Goal: Complete application form

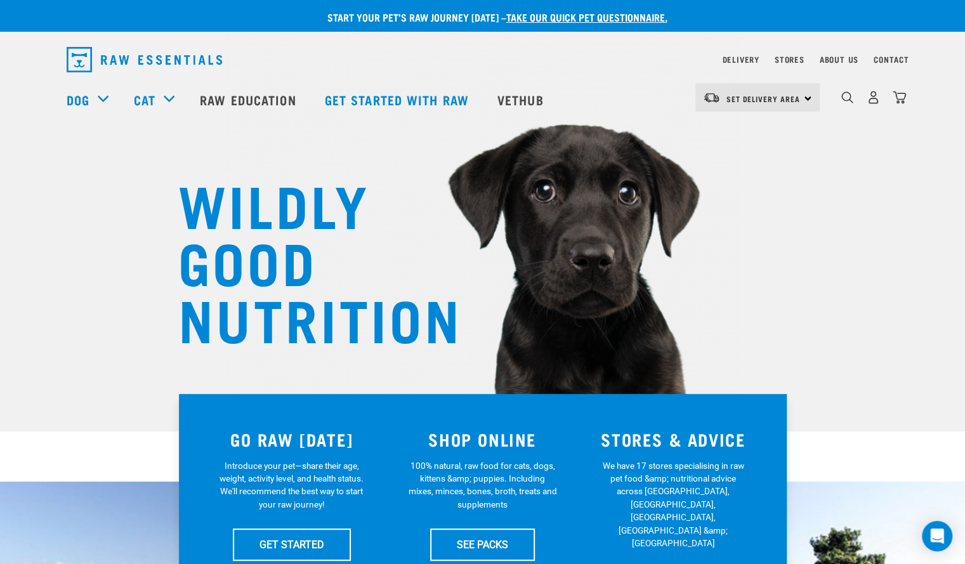
drag, startPoint x: 0, startPoint y: 0, endPoint x: 870, endPoint y: 162, distance: 884.5
click at [870, 162] on div "WILDLY GOOD NUTRITION" at bounding box center [482, 216] width 965 height 432
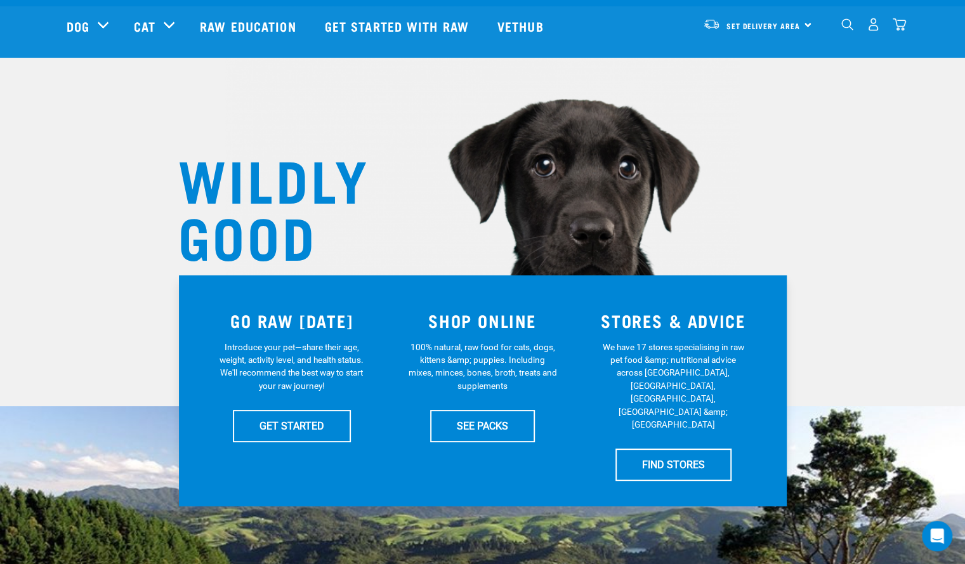
scroll to position [127, 0]
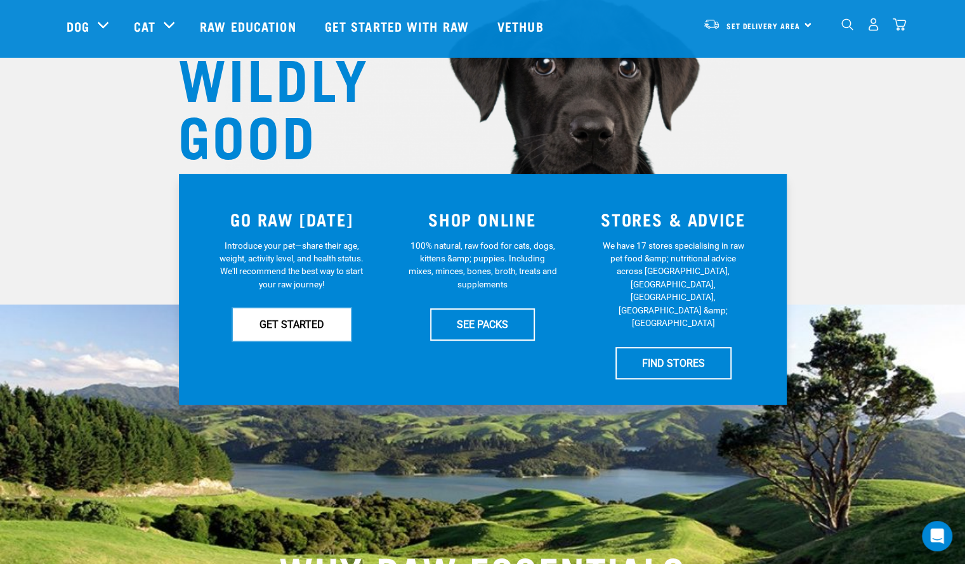
click at [291, 332] on link "GET STARTED" at bounding box center [292, 324] width 118 height 32
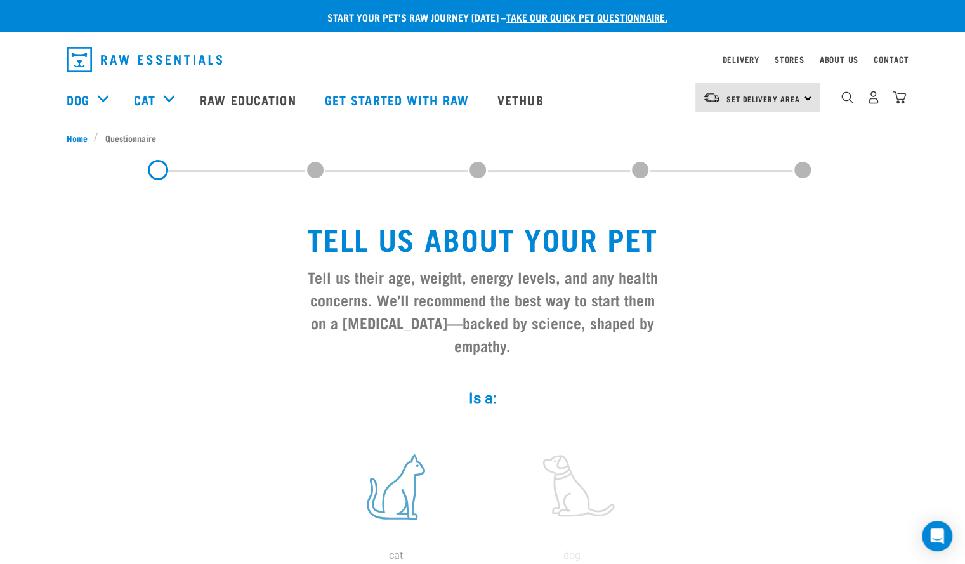
click at [385, 456] on label at bounding box center [395, 487] width 171 height 108
click at [308, 559] on input "radio" at bounding box center [308, 559] width 0 height 0
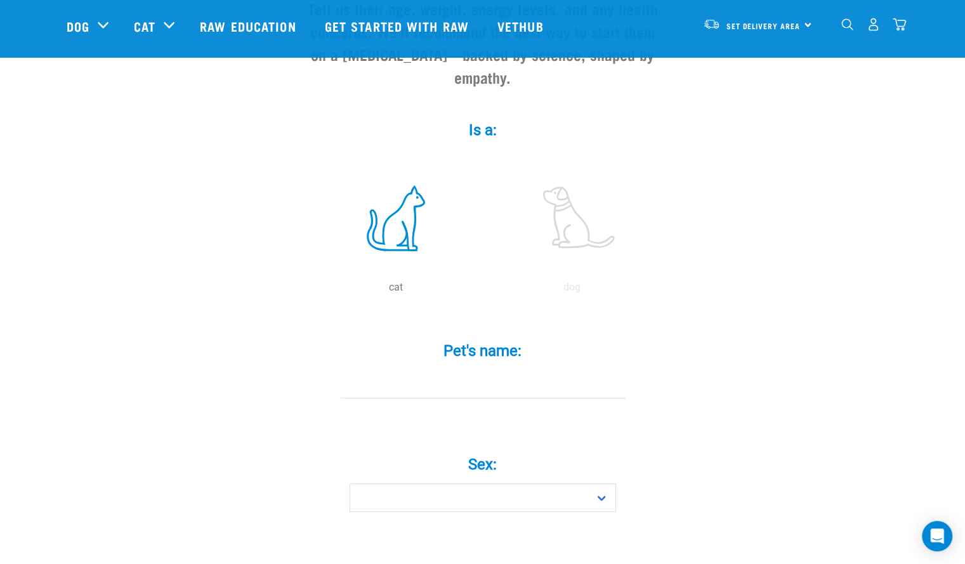
scroll to position [190, 0]
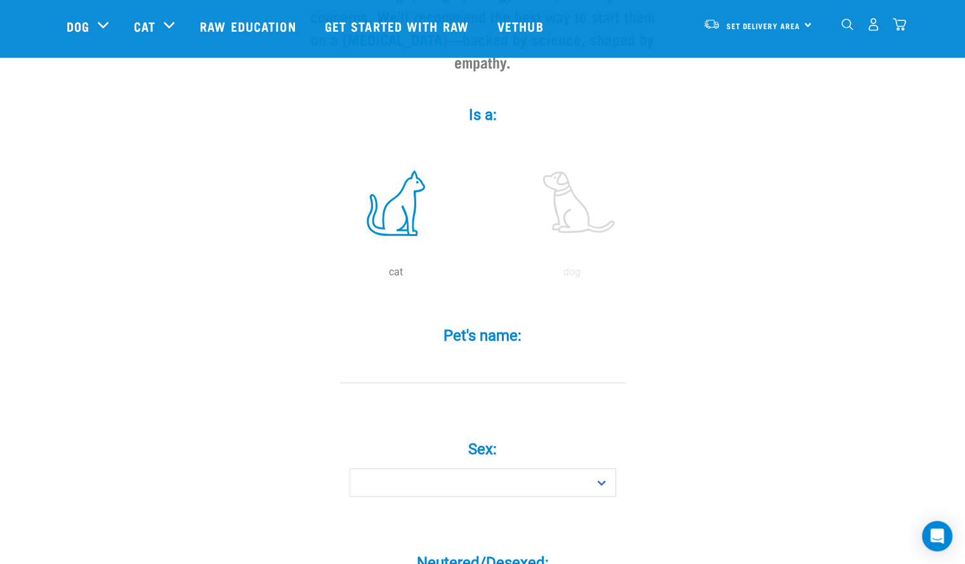
click at [440, 355] on input "Pet's name: *" at bounding box center [483, 369] width 286 height 29
type input "Gracie"
click at [613, 468] on select "Boy Girl" at bounding box center [483, 482] width 267 height 29
select select "girl"
click at [350, 468] on select "Boy Girl" at bounding box center [483, 482] width 267 height 29
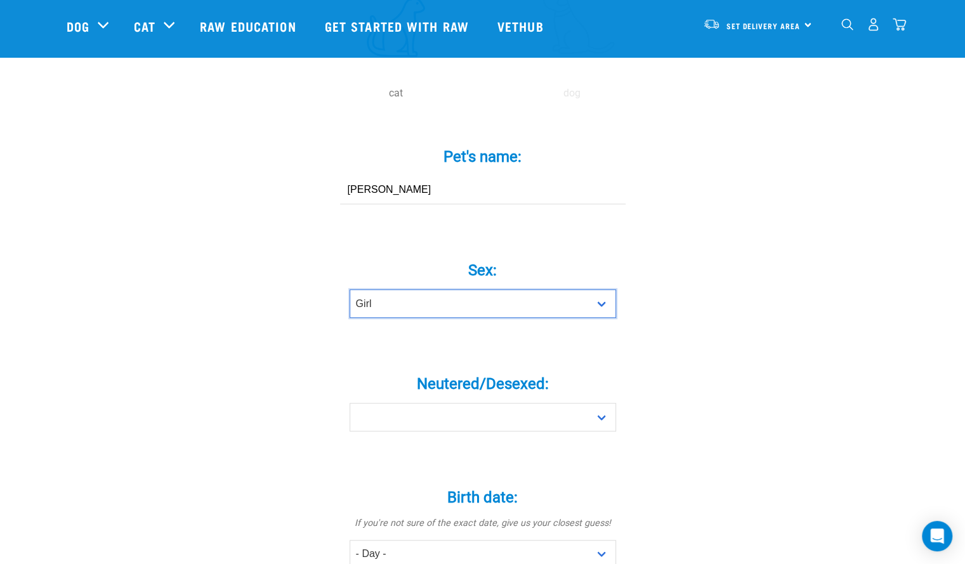
scroll to position [444, 0]
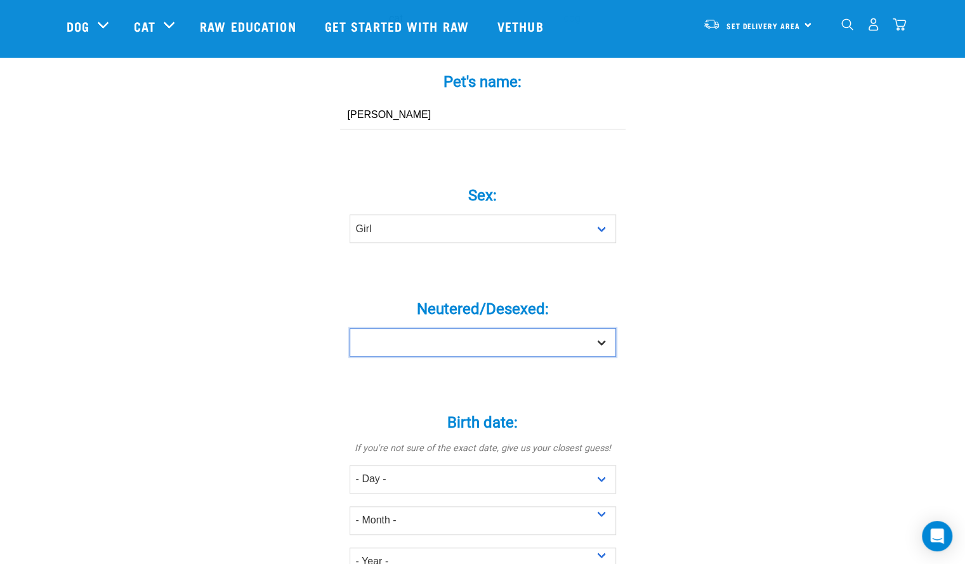
click at [604, 328] on select "Yes No" at bounding box center [483, 342] width 267 height 29
select select "yes"
click at [350, 328] on select "Yes No" at bounding box center [483, 342] width 267 height 29
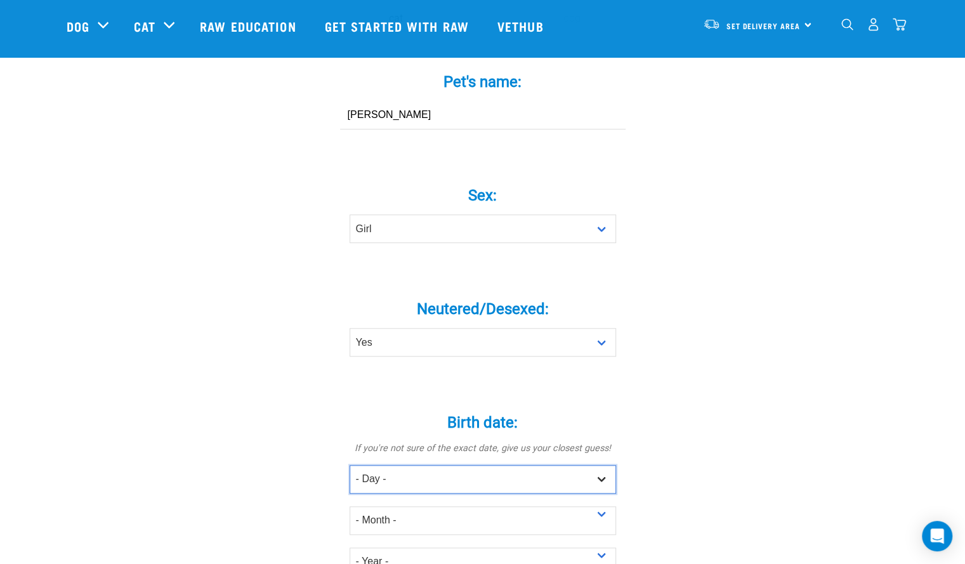
click at [598, 465] on select "- Day - 1 2 3 4 5 6 7 8 9 10 11 12 13 14 15 16 17 18 19 20 21 22 23 24 25 26 27" at bounding box center [483, 479] width 267 height 29
select select "15"
click at [350, 465] on select "- Day - 1 2 3 4 5 6 7 8 9 10 11 12 13 14 15 16 17 18 19 20 21 22 23 24 25 26 27" at bounding box center [483, 479] width 267 height 29
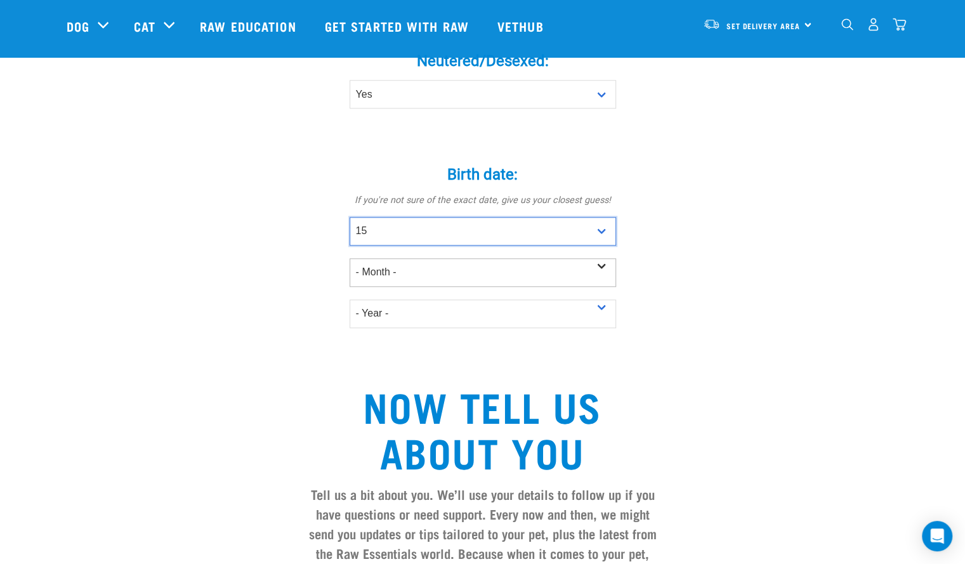
scroll to position [698, 0]
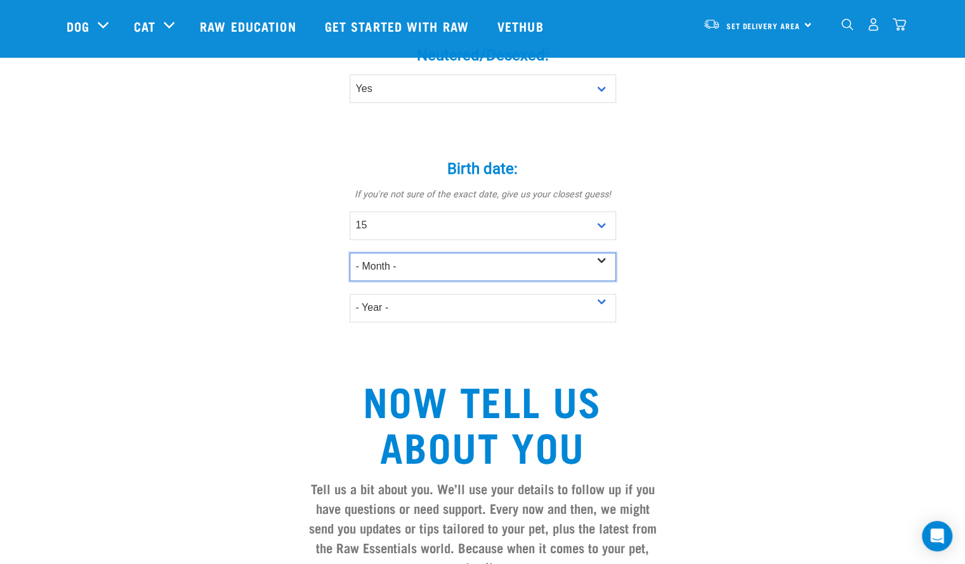
click at [601, 253] on select "- Month - January February March April May June July August September October N…" at bounding box center [483, 267] width 267 height 29
select select "August"
click at [350, 253] on select "- Month - January February March April May June July August September October N…" at bounding box center [483, 267] width 267 height 29
click at [600, 294] on select "- Year - 2025 2024 2023 2022 2021 2020 2019 2018 2017 2016 2015 2014 2013 2012" at bounding box center [483, 308] width 267 height 29
select select "2007"
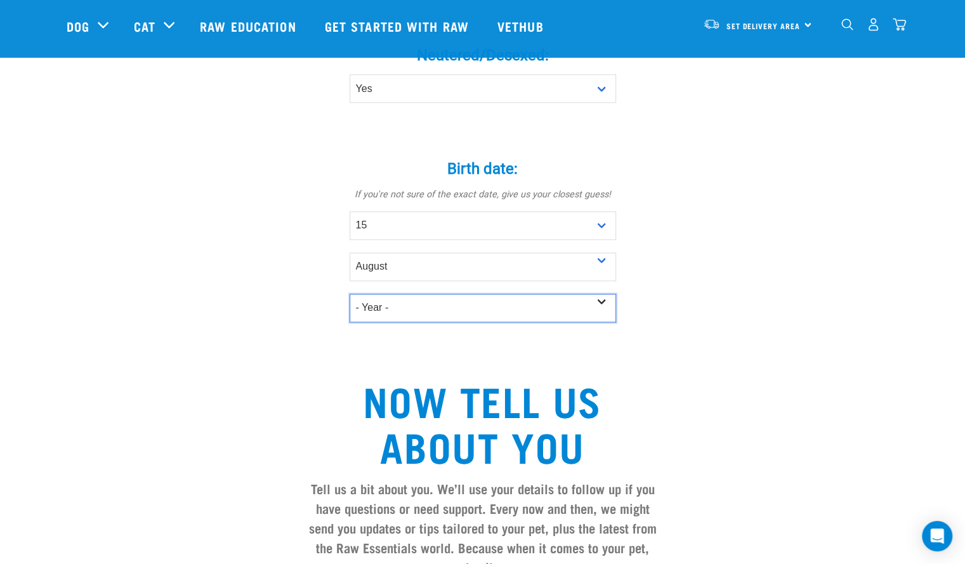
click at [350, 294] on select "- Year - 2025 2024 2023 2022 2021 2020 2019 2018 2017 2016 2015 2014 2013 2012" at bounding box center [483, 308] width 267 height 29
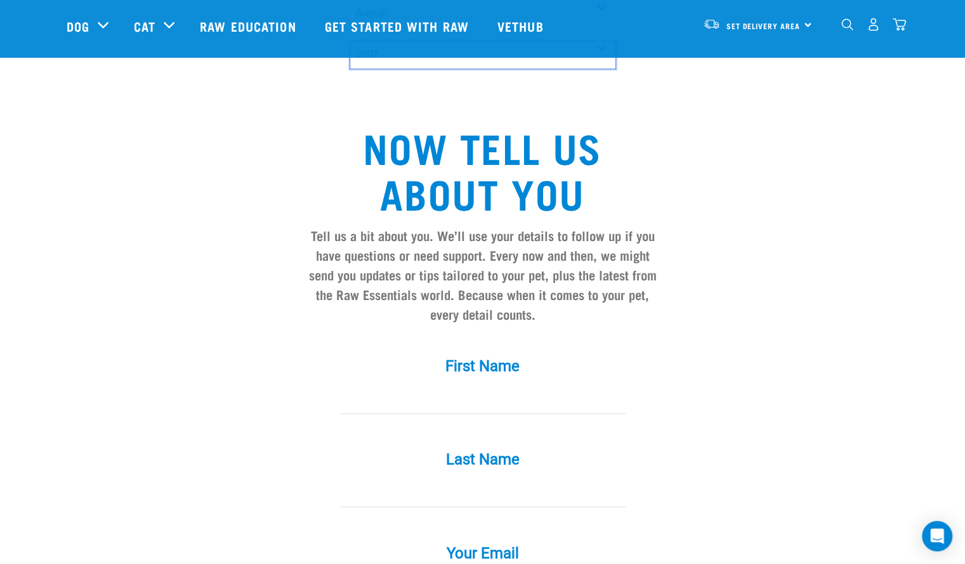
scroll to position [952, 0]
click at [567, 354] on label "First Name *" at bounding box center [483, 365] width 381 height 23
click at [567, 385] on input "First Name *" at bounding box center [483, 399] width 286 height 29
type input "Cathy"
type input "Furlong"
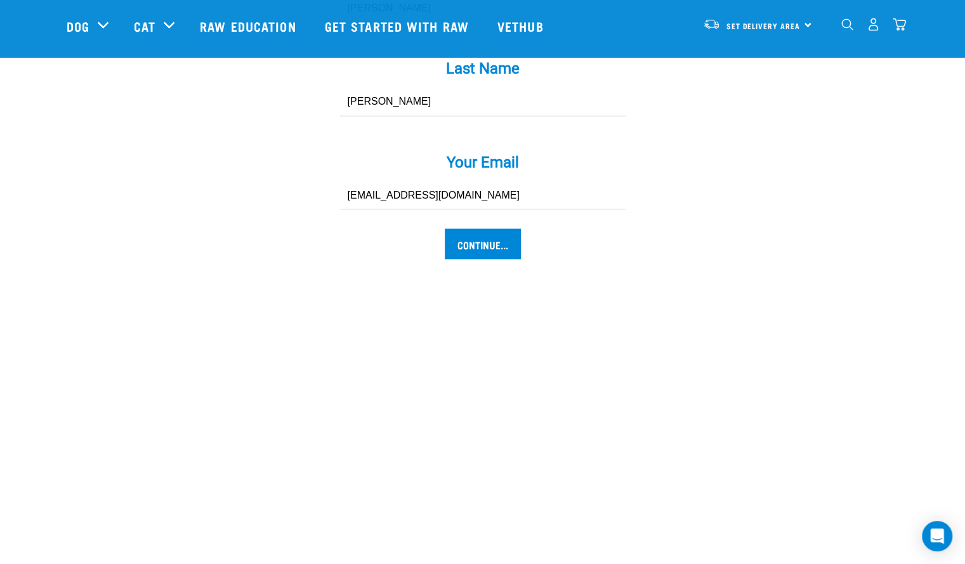
scroll to position [1345, 0]
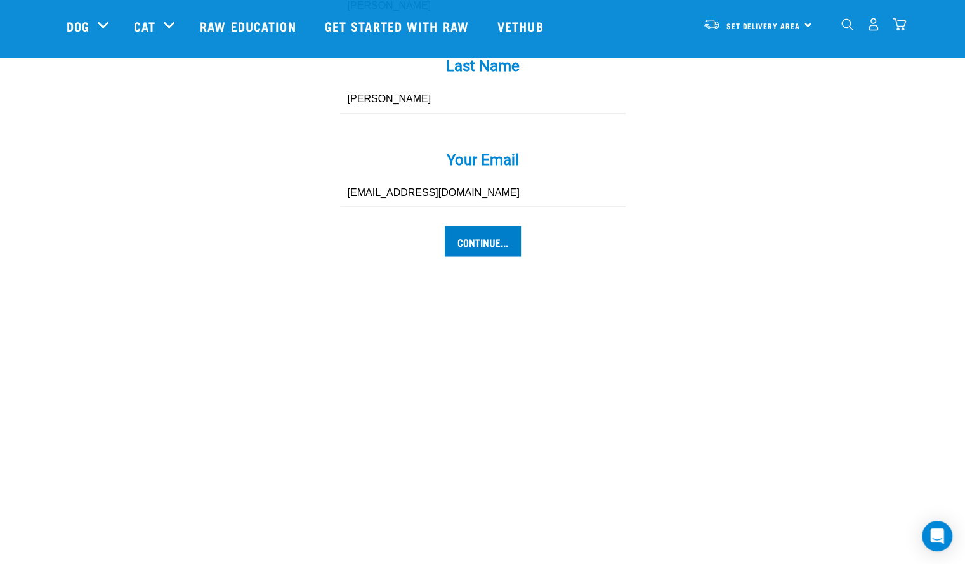
type input "[EMAIL_ADDRESS][DOMAIN_NAME]"
click at [489, 226] on input "Continue..." at bounding box center [483, 241] width 76 height 30
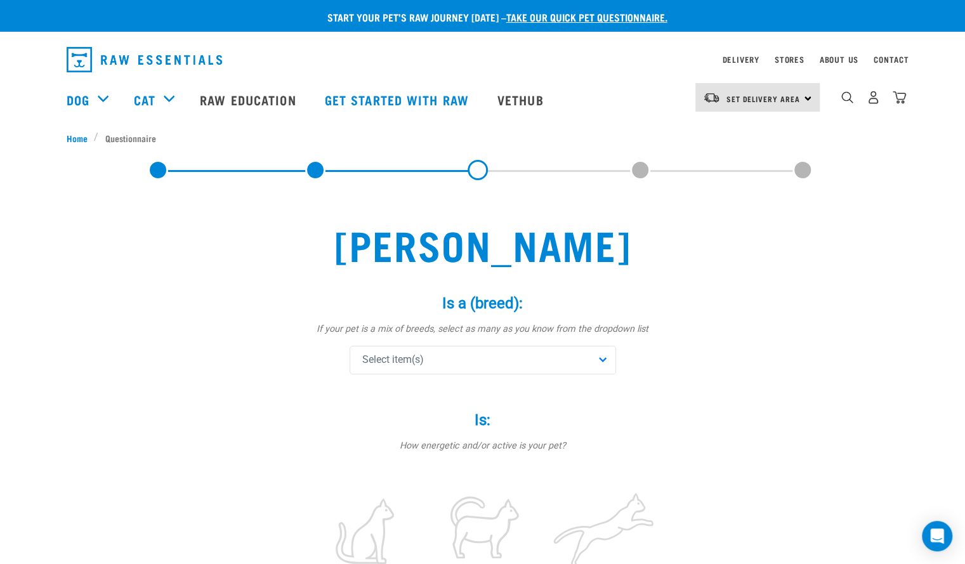
click at [610, 364] on div "Select item(s)" at bounding box center [483, 360] width 267 height 29
click at [647, 333] on p "If your pet is a mix of breeds, select as many as you know from the dropdown li…" at bounding box center [483, 329] width 381 height 14
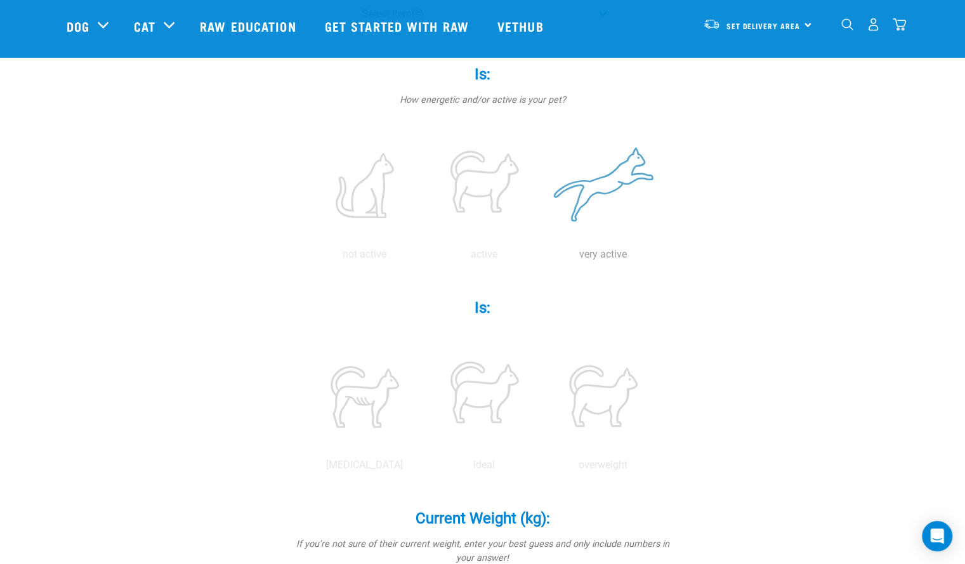
scroll to position [254, 0]
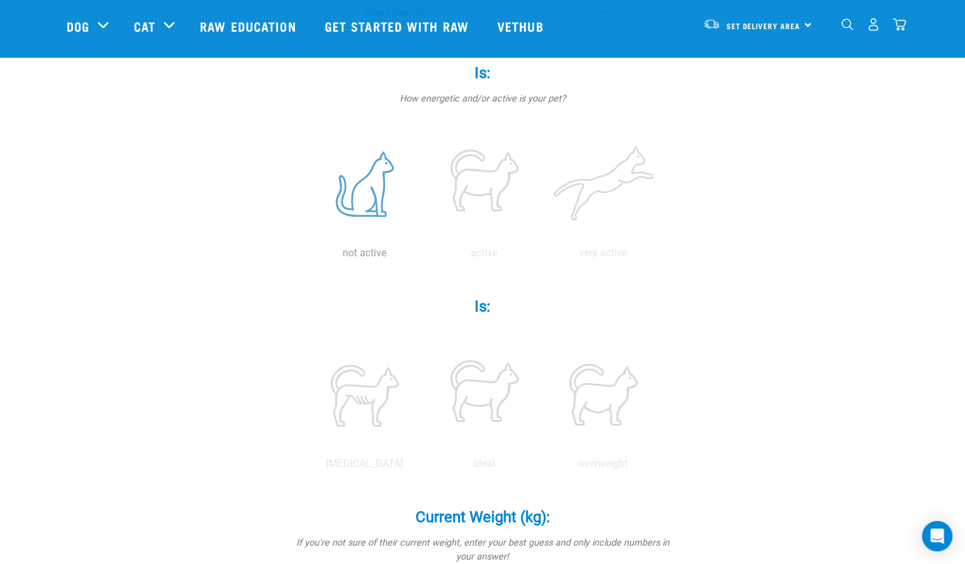
click at [344, 248] on p "not active" at bounding box center [365, 253] width 114 height 15
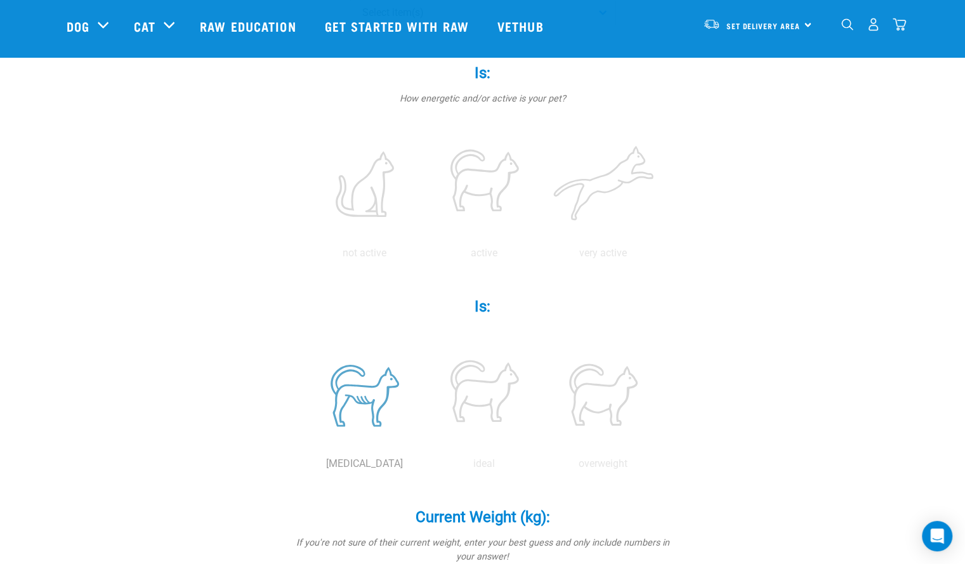
click at [349, 423] on label at bounding box center [365, 395] width 114 height 108
click at [305, 467] on input "radio" at bounding box center [305, 467] width 0 height 0
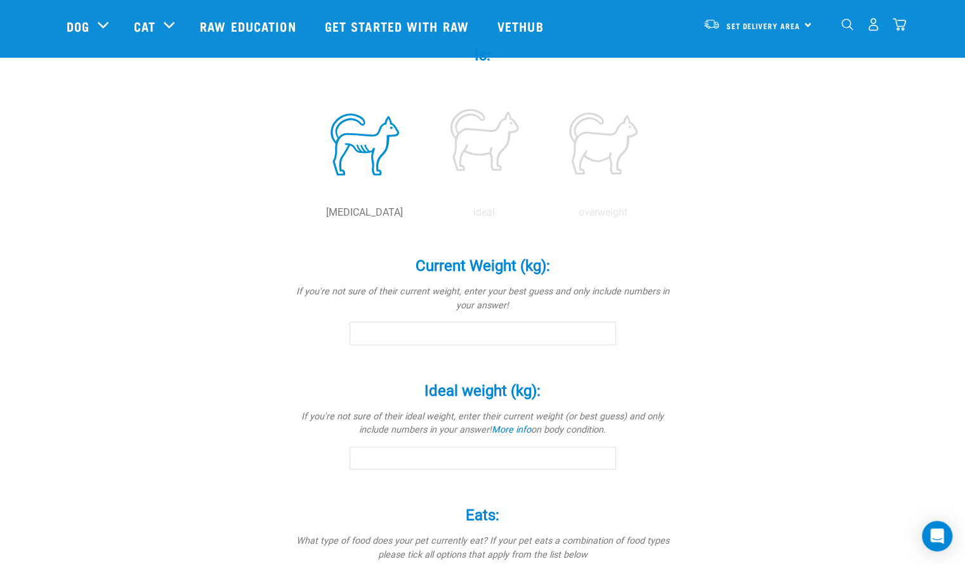
scroll to position [508, 0]
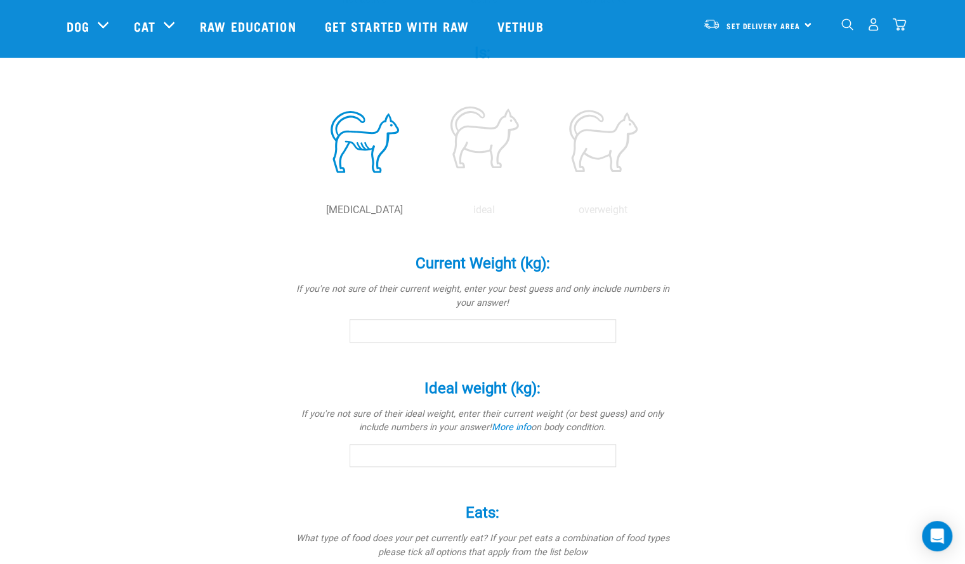
click at [424, 332] on input "Current Weight (kg): *" at bounding box center [483, 330] width 267 height 23
type input "8.5"
click at [503, 457] on input "Ideal weight (kg): *" at bounding box center [483, 455] width 267 height 23
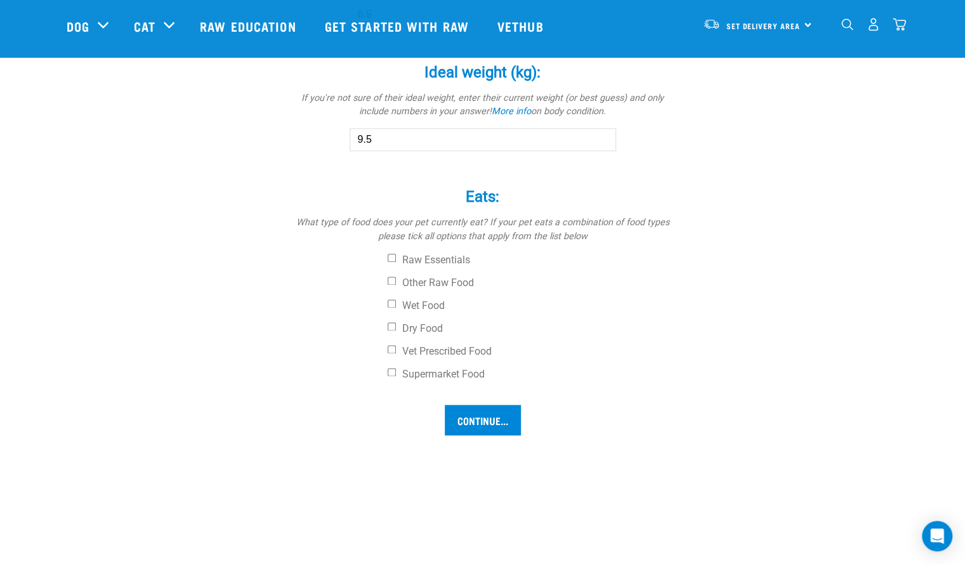
scroll to position [825, 0]
type input "9.5"
click at [386, 298] on div "Raw Essentials Other Raw Food Wet Food Dry Food Vet Prescribed Food Supermarket…" at bounding box center [483, 316] width 381 height 127
click at [392, 303] on input "Wet Food" at bounding box center [392, 302] width 8 height 8
checkbox input "true"
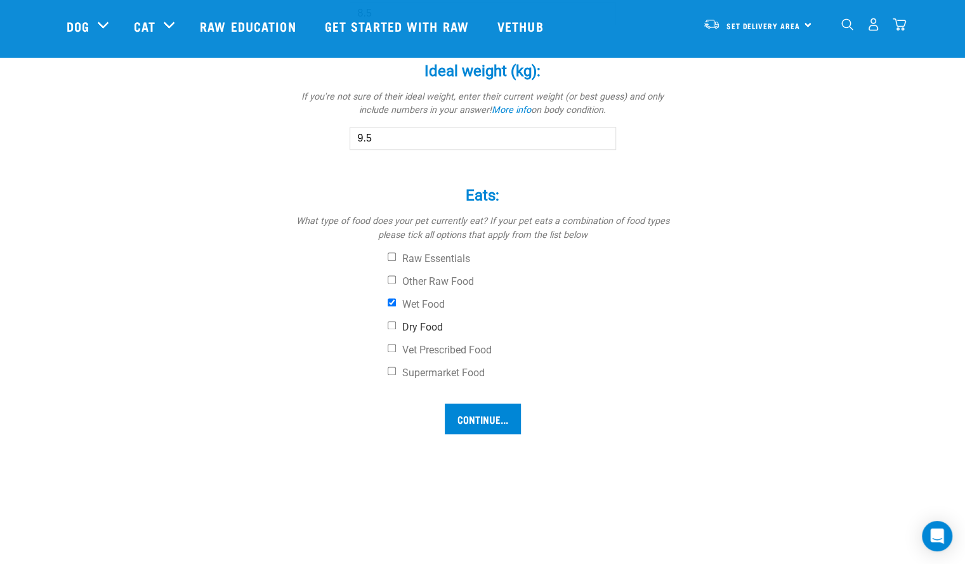
click at [395, 324] on input "Dry Food" at bounding box center [392, 325] width 8 height 8
checkbox input "true"
click at [394, 352] on label "Vet Prescribed Food" at bounding box center [531, 350] width 286 height 13
click at [394, 352] on input "Vet Prescribed Food" at bounding box center [392, 348] width 8 height 8
checkbox input "true"
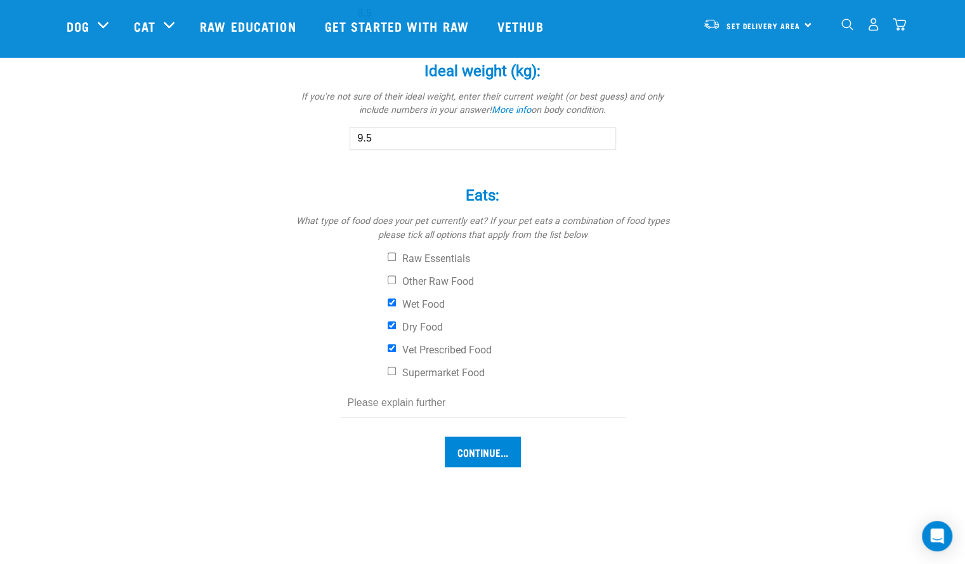
click at [432, 405] on input "text" at bounding box center [483, 403] width 286 height 29
type input "NF Kidney Function Advanced Care"
click at [462, 442] on input "Continue..." at bounding box center [483, 452] width 76 height 30
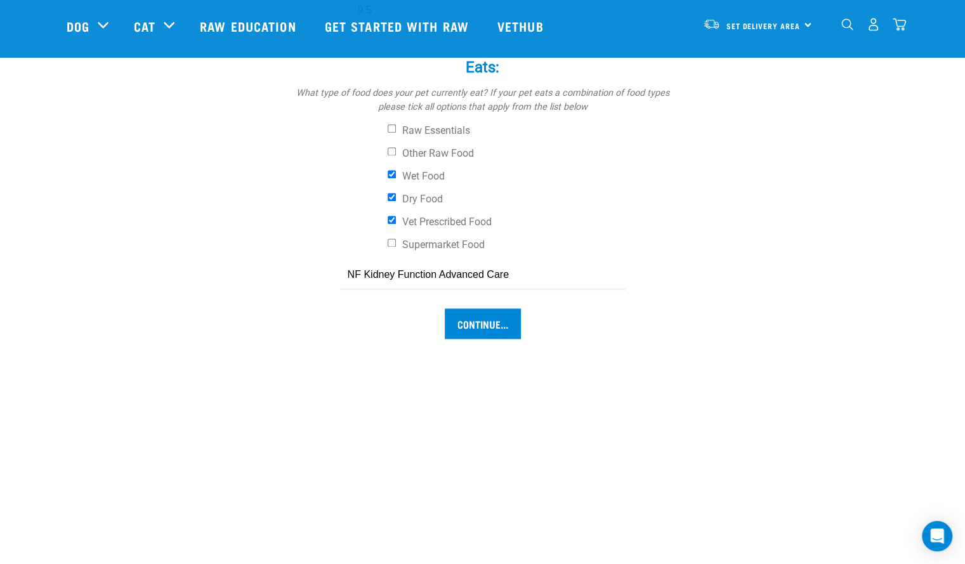
scroll to position [942, 0]
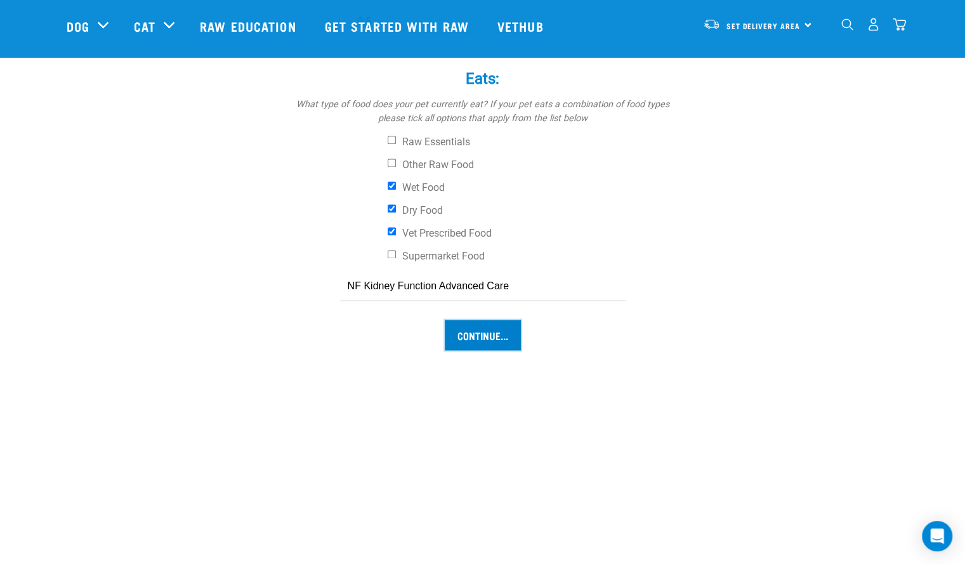
click at [467, 334] on input "Continue..." at bounding box center [483, 335] width 76 height 30
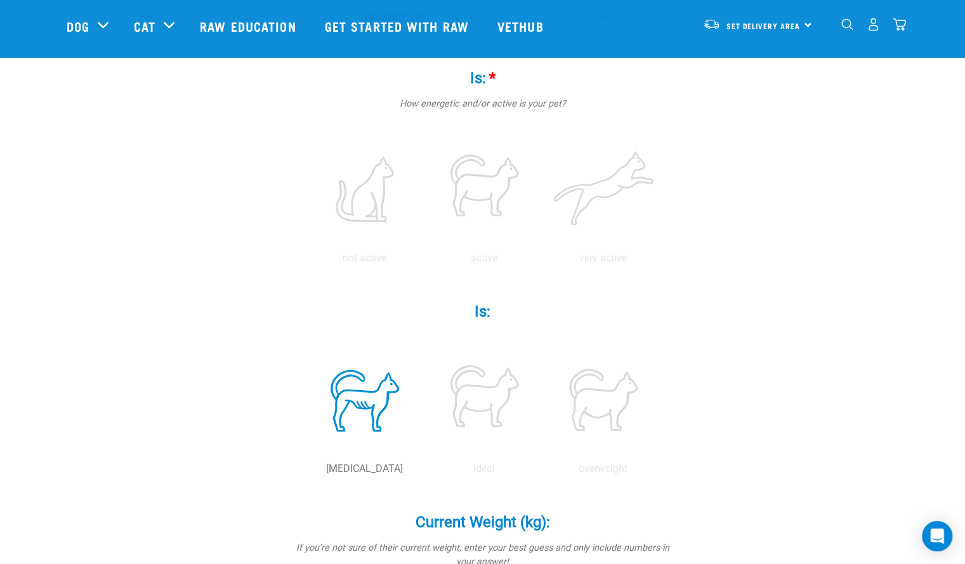
scroll to position [244, 0]
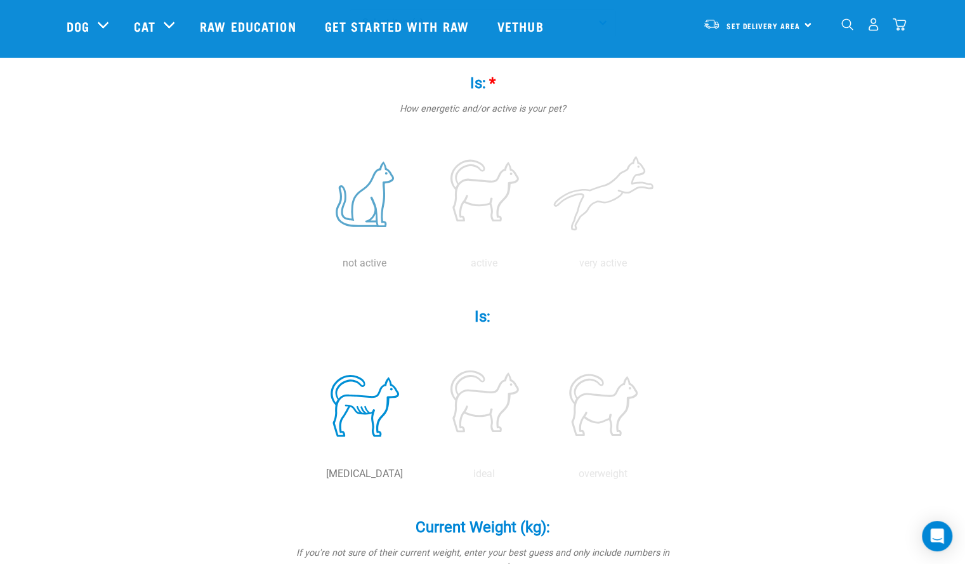
click at [381, 240] on label at bounding box center [365, 194] width 114 height 108
click at [305, 267] on input "radio" at bounding box center [305, 267] width 0 height 0
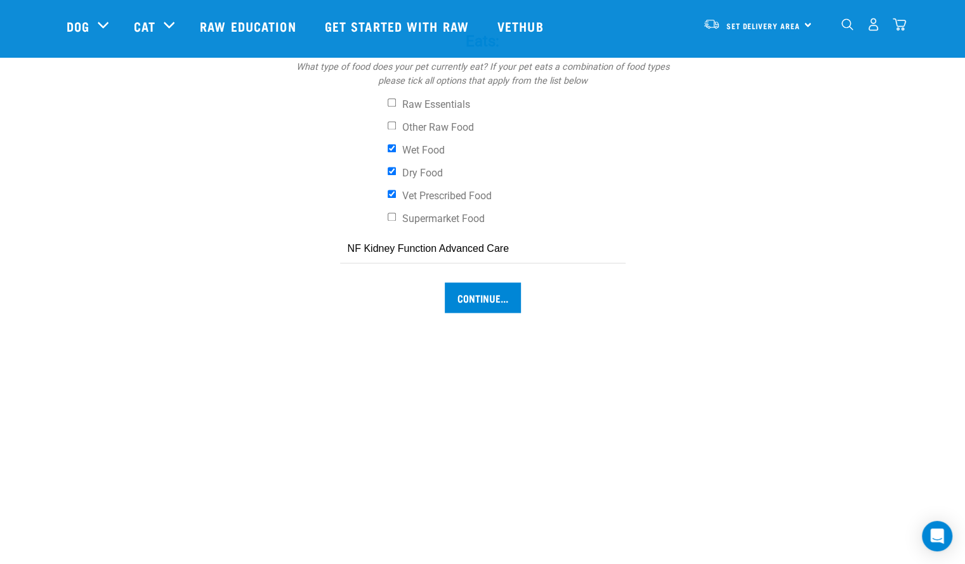
scroll to position [1005, 0]
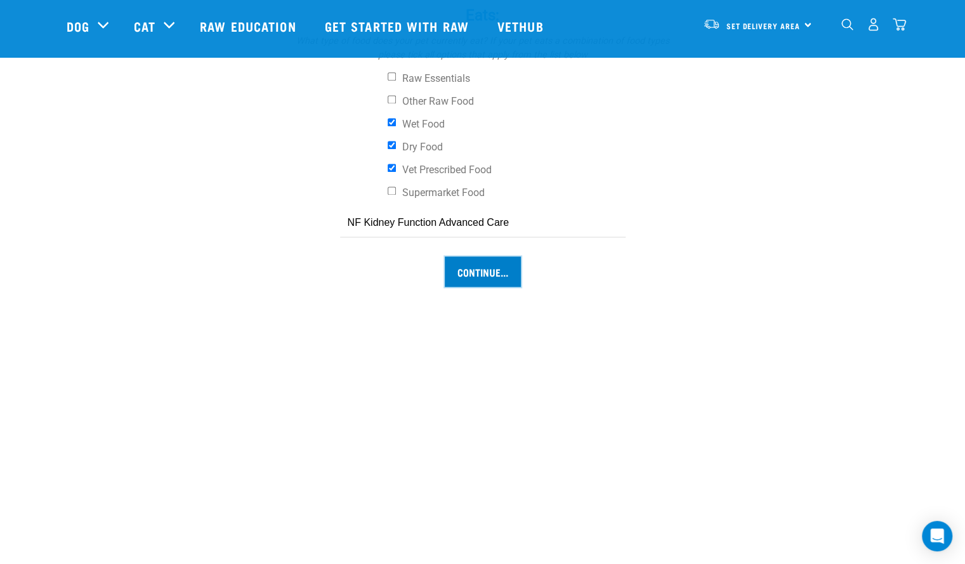
click at [470, 272] on input "Continue..." at bounding box center [483, 271] width 76 height 30
click at [499, 270] on input "Continue..." at bounding box center [483, 271] width 76 height 30
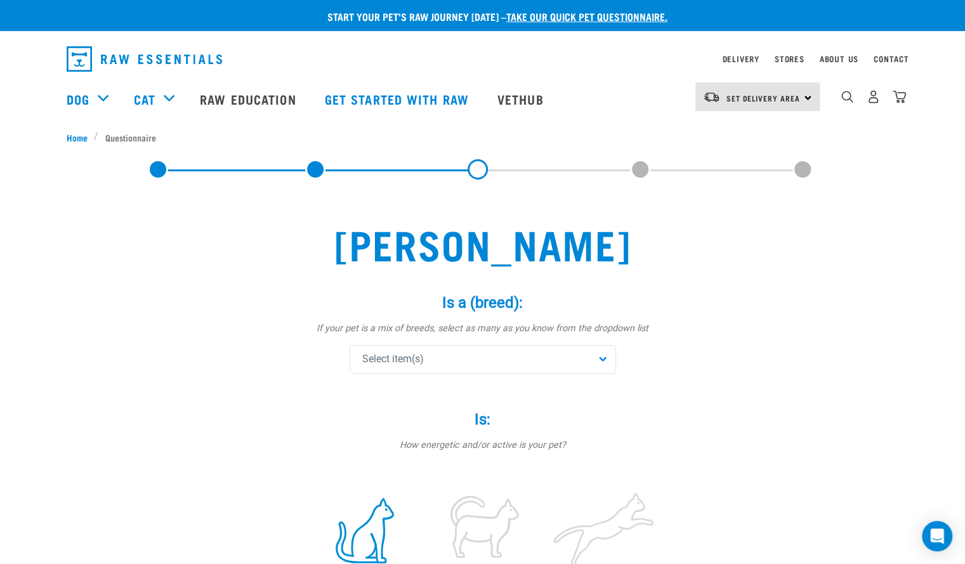
scroll to position [0, 0]
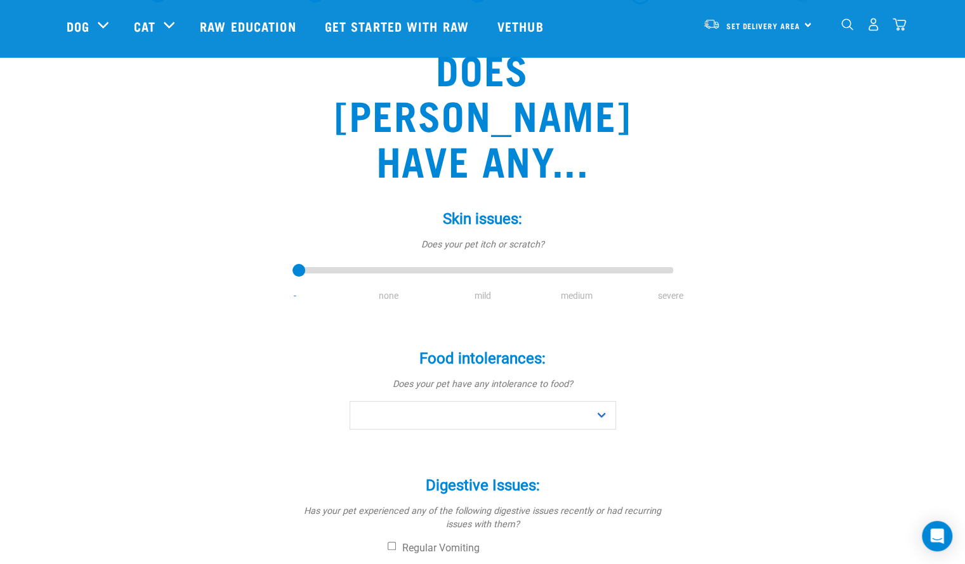
scroll to position [127, 0]
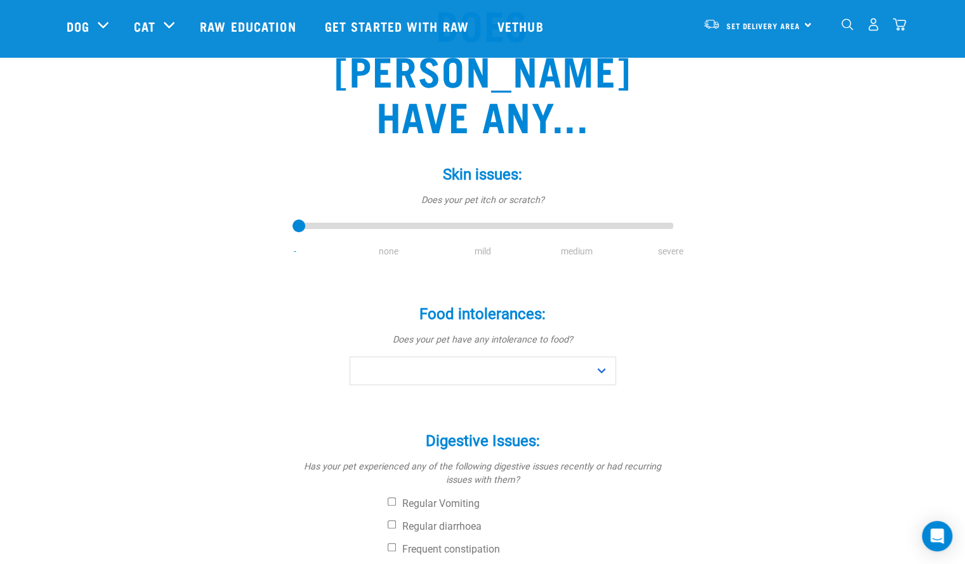
click at [390, 245] on li "none" at bounding box center [389, 251] width 94 height 13
drag, startPoint x: 301, startPoint y: 180, endPoint x: 383, endPoint y: 185, distance: 82.6
type input "1"
click at [383, 218] on input "range" at bounding box center [483, 227] width 381 height 18
click at [608, 357] on select "No Yes" at bounding box center [483, 371] width 267 height 29
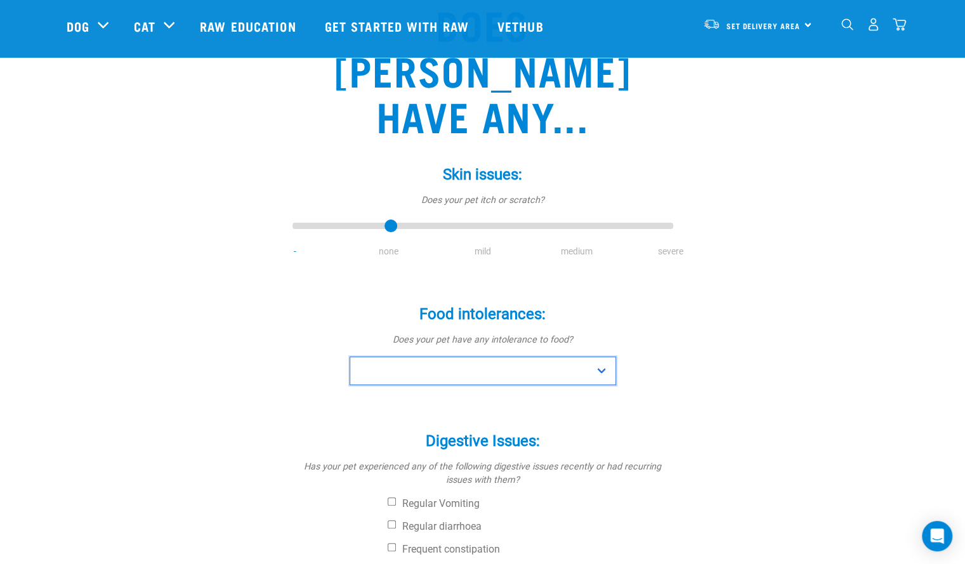
select select "yes"
click at [350, 357] on select "No Yes" at bounding box center [483, 371] width 267 height 29
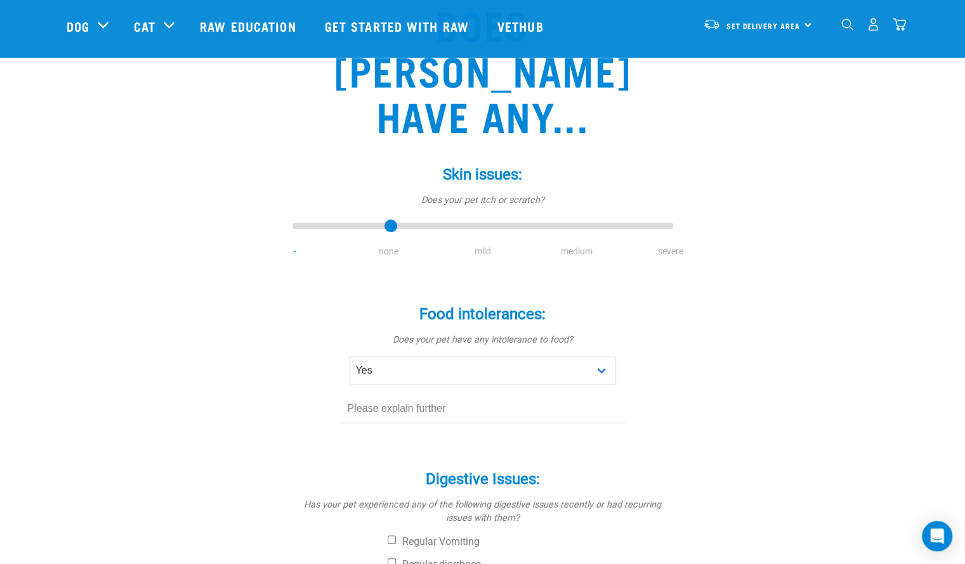
click at [399, 395] on input "text" at bounding box center [483, 409] width 286 height 29
type input "Gracie is a very picky eater"
click at [432, 347] on div "Food intolerances: * Does your pet have any intolerance to food? No Yes Gracie …" at bounding box center [483, 356] width 381 height 136
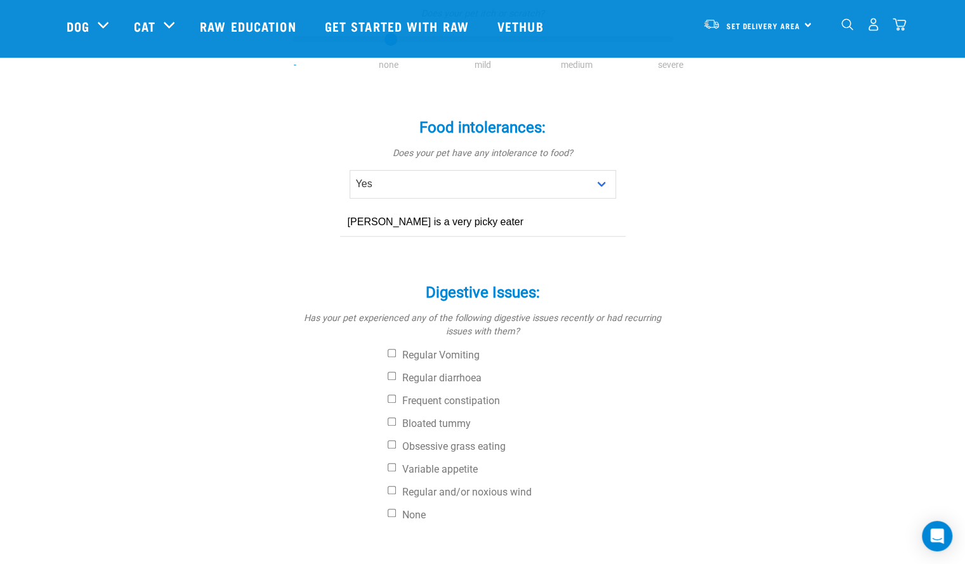
scroll to position [317, 0]
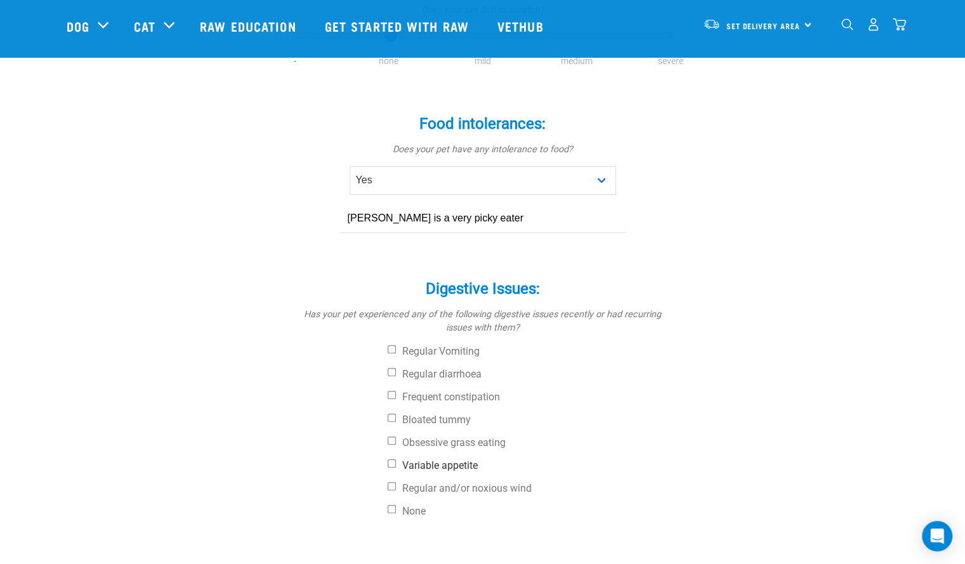
click at [391, 413] on div "Digestive Issues: * Has your pet experienced any of the following digestive iss…" at bounding box center [483, 392] width 381 height 261
click at [389, 460] on input "Variable appetite" at bounding box center [392, 464] width 8 height 8
checkbox input "true"
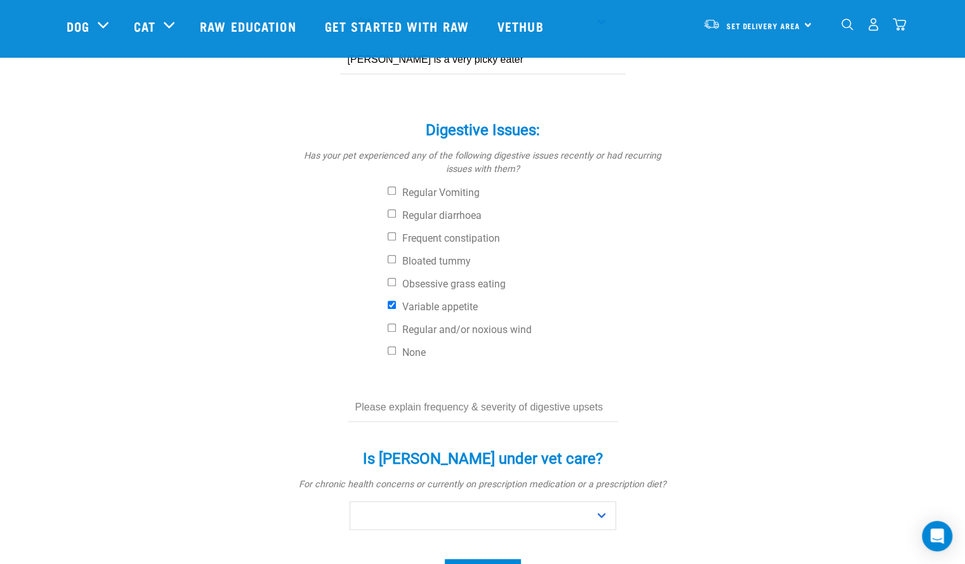
scroll to position [508, 0]
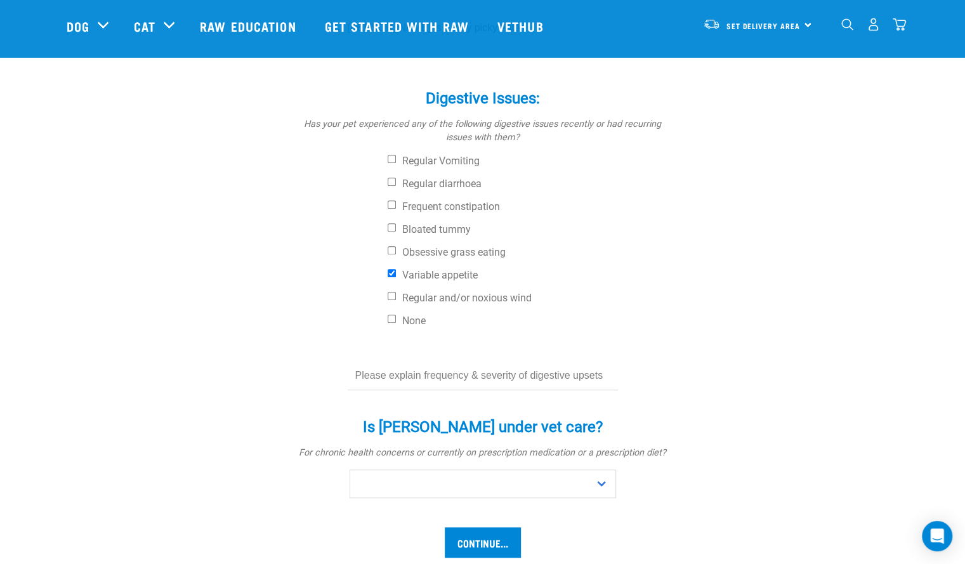
click at [397, 362] on input "text" at bounding box center [483, 376] width 270 height 29
type input "Gracie is not eating well, most days. And what she likes can change from day to…"
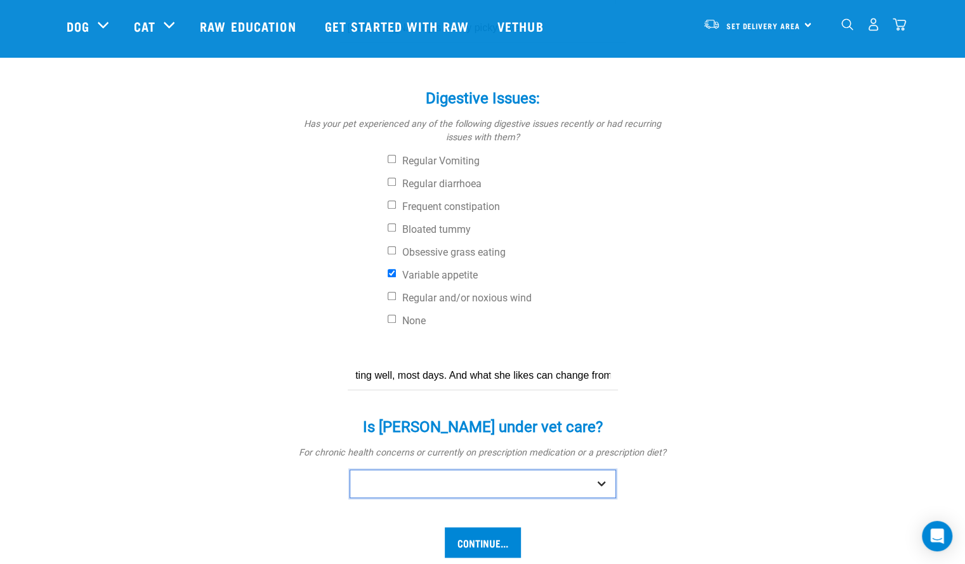
click at [603, 470] on select "No Yes" at bounding box center [483, 484] width 267 height 29
select select "yes"
click at [350, 470] on select "No Yes" at bounding box center [483, 484] width 267 height 29
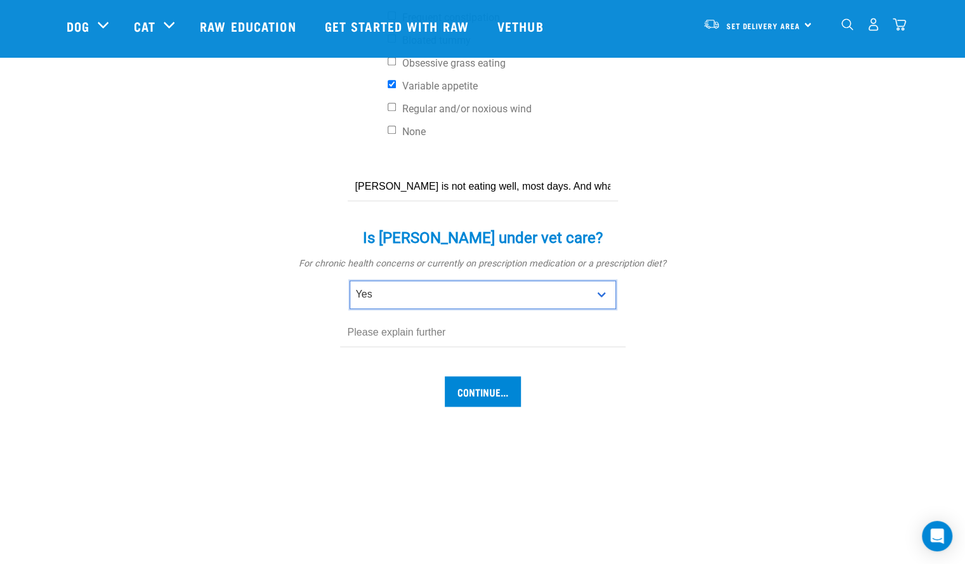
scroll to position [698, 0]
click at [373, 317] on input "text" at bounding box center [483, 331] width 286 height 29
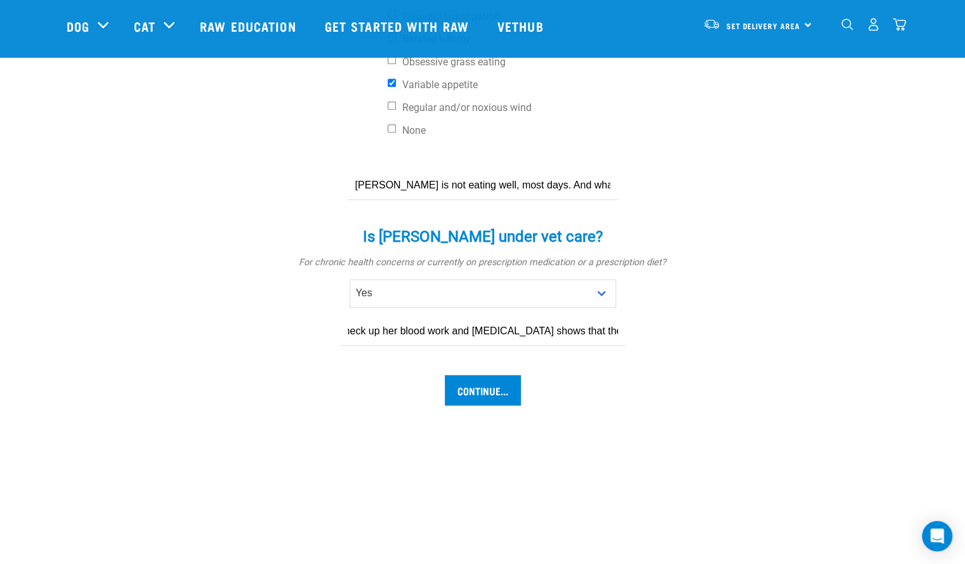
scroll to position [0, 648]
type input "Gracie sees our vet every six months. We have had her on prescription KD diet w…"
click at [508, 375] on input "Continue..." at bounding box center [483, 390] width 76 height 30
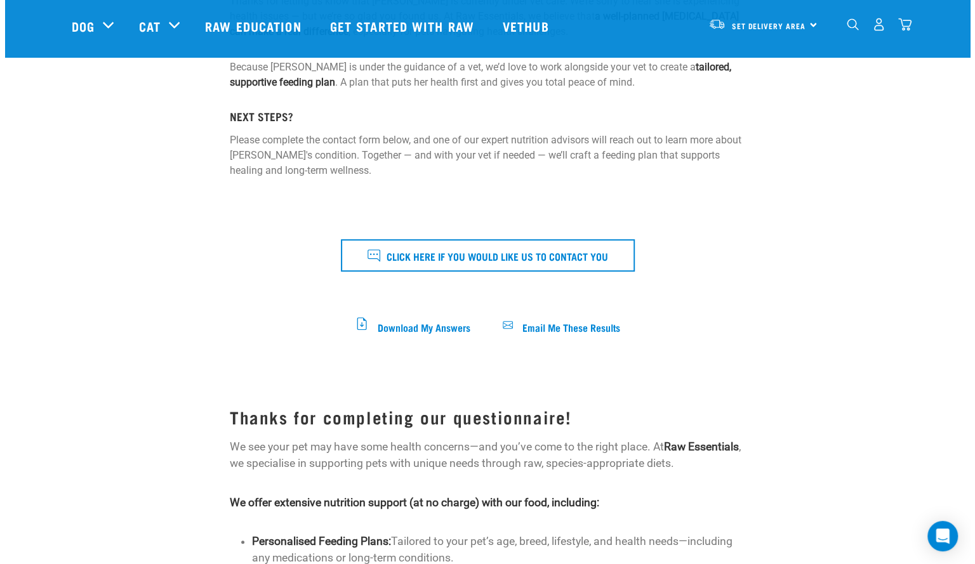
scroll to position [317, 0]
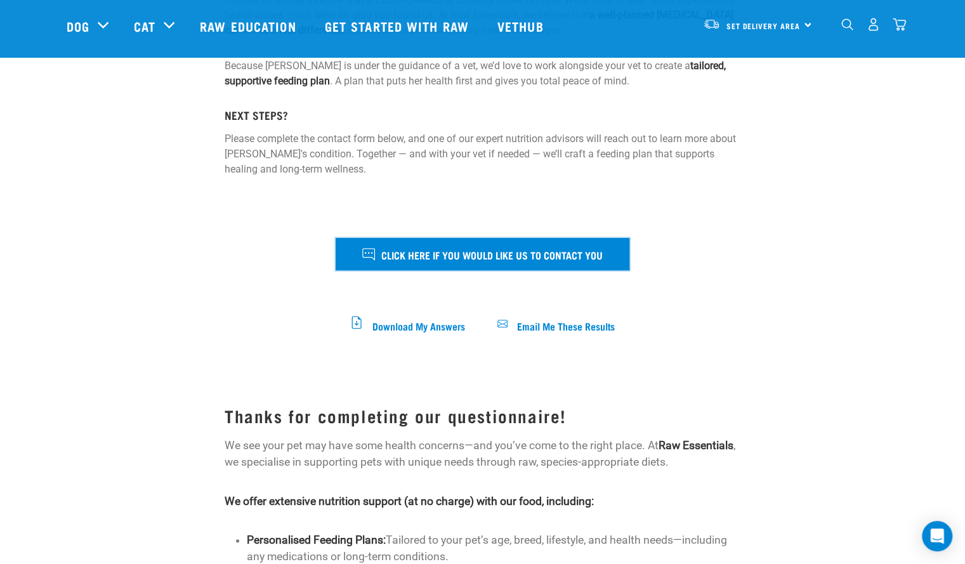
click at [453, 258] on span "Click here if you would like us to contact you" at bounding box center [492, 254] width 222 height 17
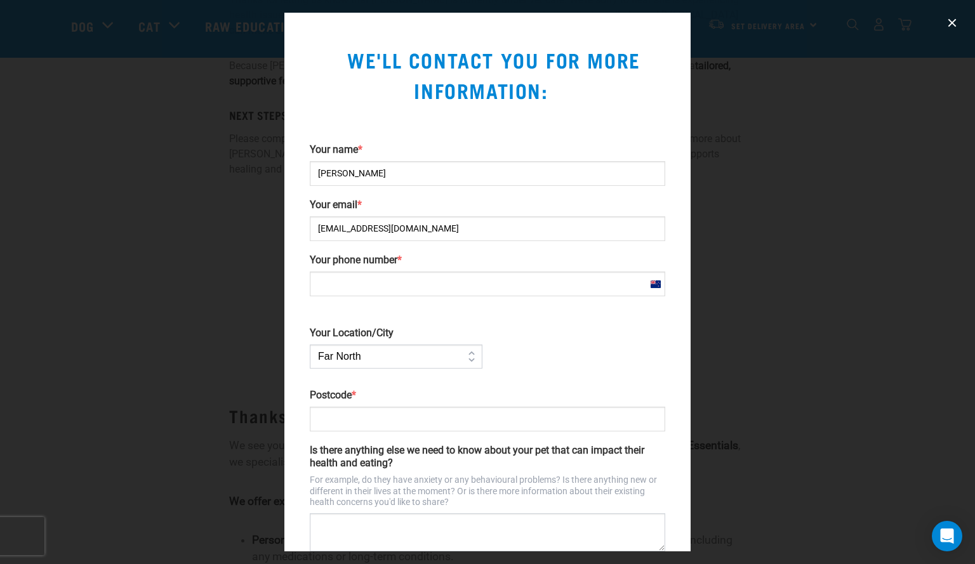
click at [445, 281] on input "Your phone number *" at bounding box center [487, 284] width 355 height 25
type input "[PHONE_NUMBER]"
click at [468, 353] on select "Far [GEOGRAPHIC_DATA] [GEOGRAPHIC_DATA] [GEOGRAPHIC_DATA] [GEOGRAPHIC_DATA] [GE…" at bounding box center [396, 357] width 173 height 24
click at [540, 373] on div "Your name * [PERSON_NAME] Your email * [EMAIL_ADDRESS][DOMAIN_NAME] Your phone …" at bounding box center [488, 376] width 366 height 467
click at [651, 281] on div "New Zealand +64" at bounding box center [656, 285] width 10 height 8
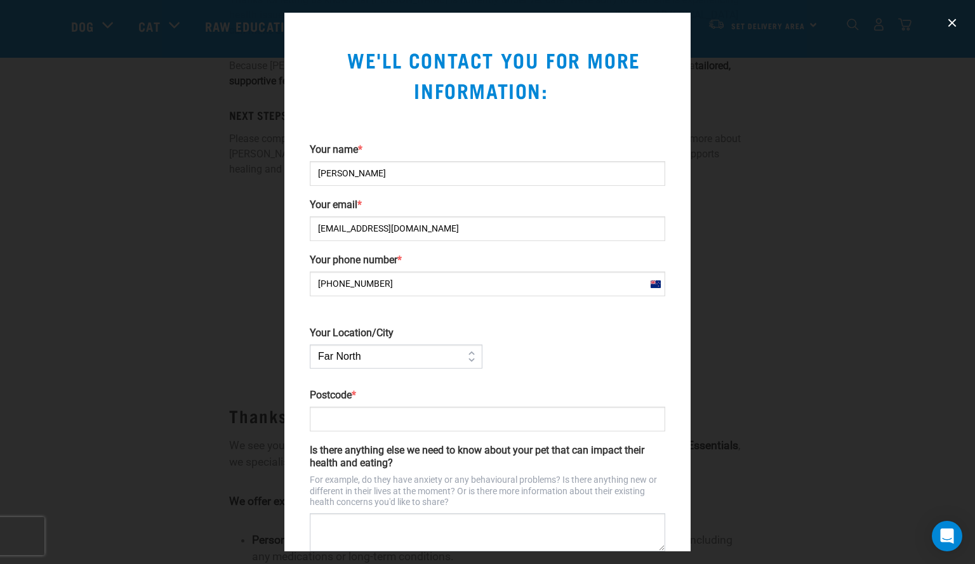
click at [371, 360] on select "Far [GEOGRAPHIC_DATA] [GEOGRAPHIC_DATA] [GEOGRAPHIC_DATA] [GEOGRAPHIC_DATA] [GE…" at bounding box center [396, 357] width 173 height 24
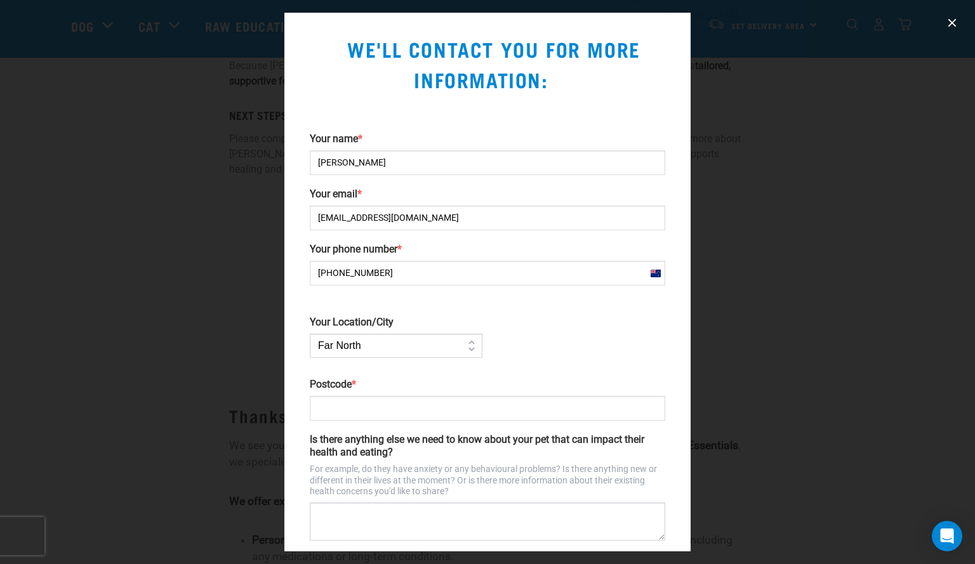
scroll to position [0, 0]
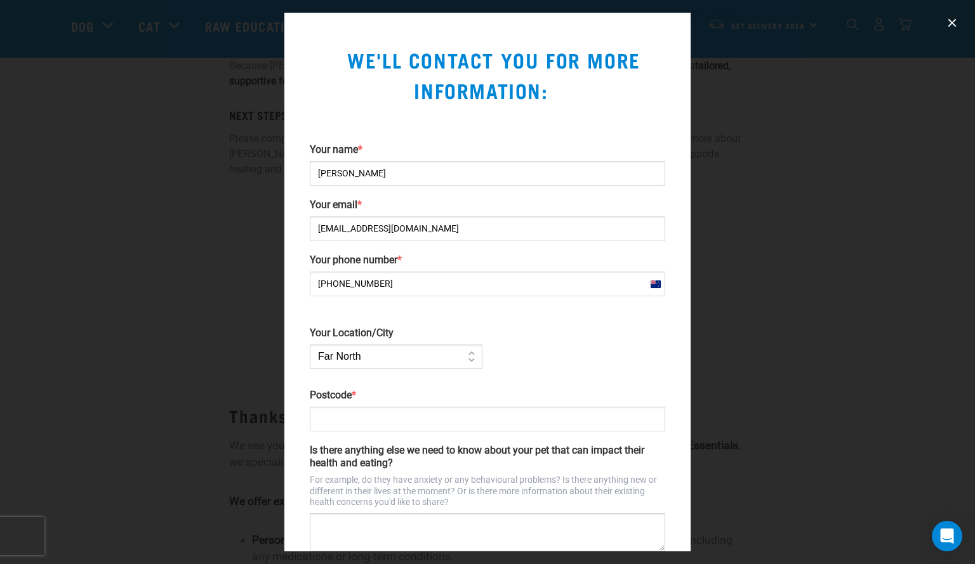
click at [373, 358] on select "Far North Auckland Waikato Bay of Plenty Coromandel Taranaki Hawkes Bay/Gisborn…" at bounding box center [396, 357] width 173 height 24
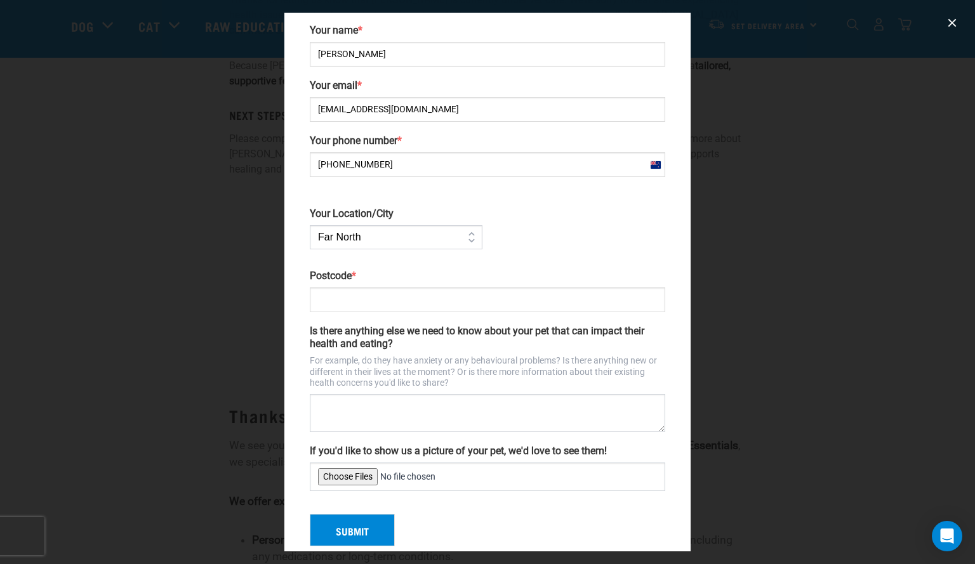
scroll to position [136, 0]
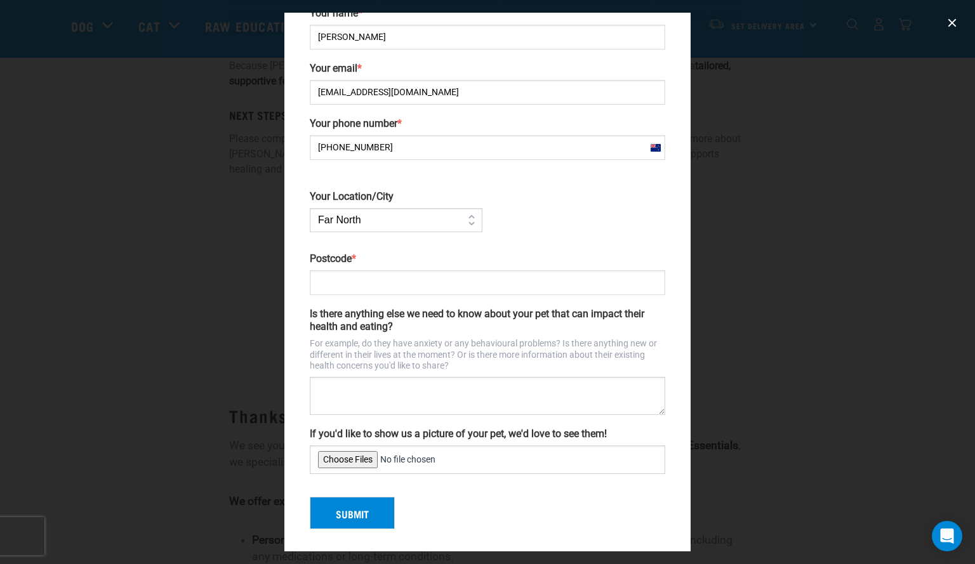
click at [374, 285] on input "Postcode *" at bounding box center [487, 282] width 355 height 25
type input "74135"
click at [364, 512] on button "Submit" at bounding box center [352, 513] width 85 height 33
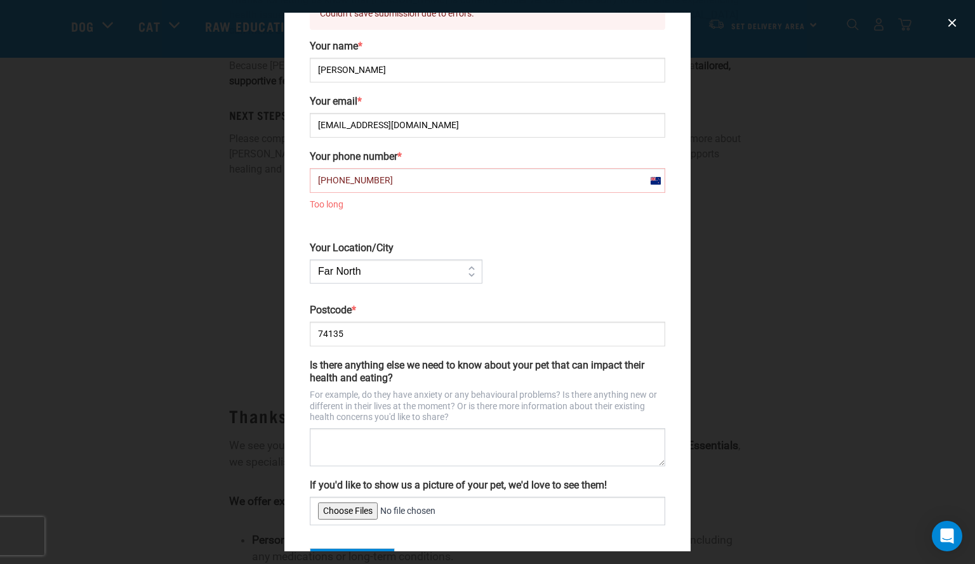
scroll to position [169, 0]
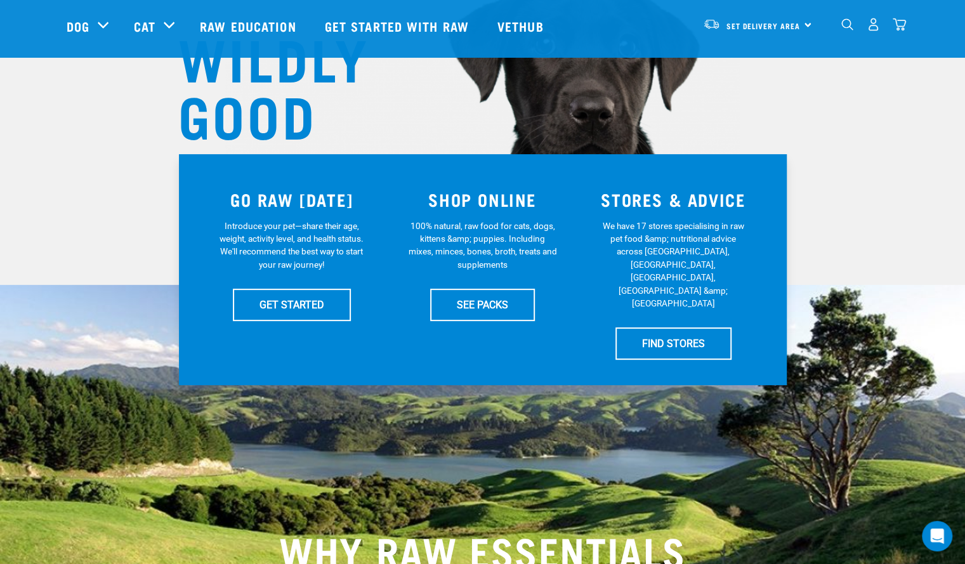
scroll to position [190, 0]
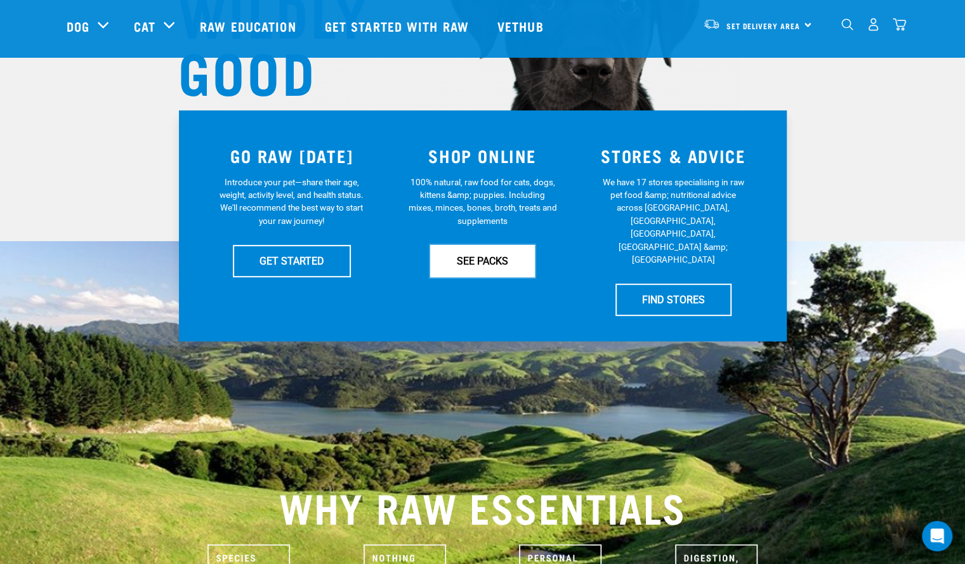
click at [487, 275] on link "SEE PACKS" at bounding box center [482, 261] width 105 height 32
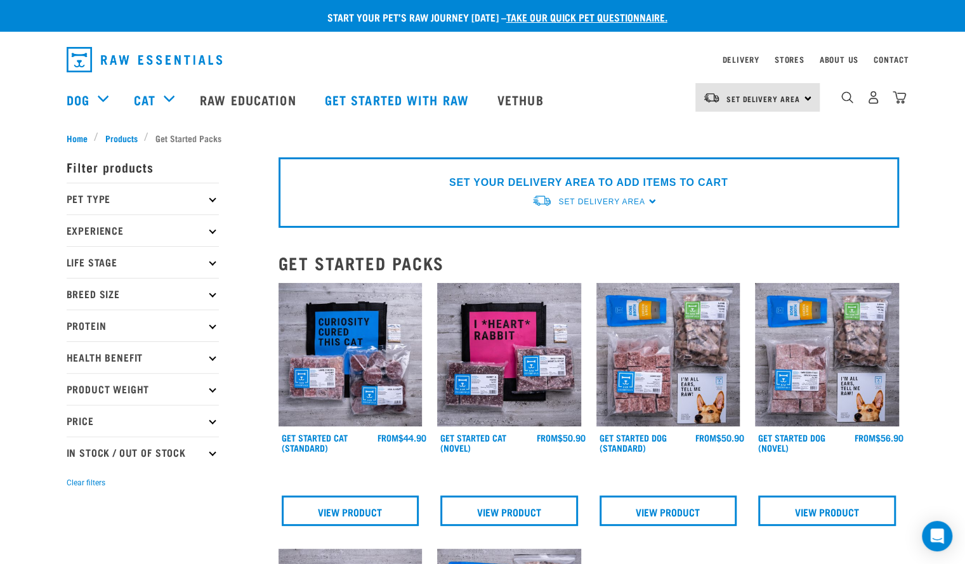
click at [812, 100] on div "Set Delivery Area [GEOGRAPHIC_DATA]" at bounding box center [758, 97] width 124 height 29
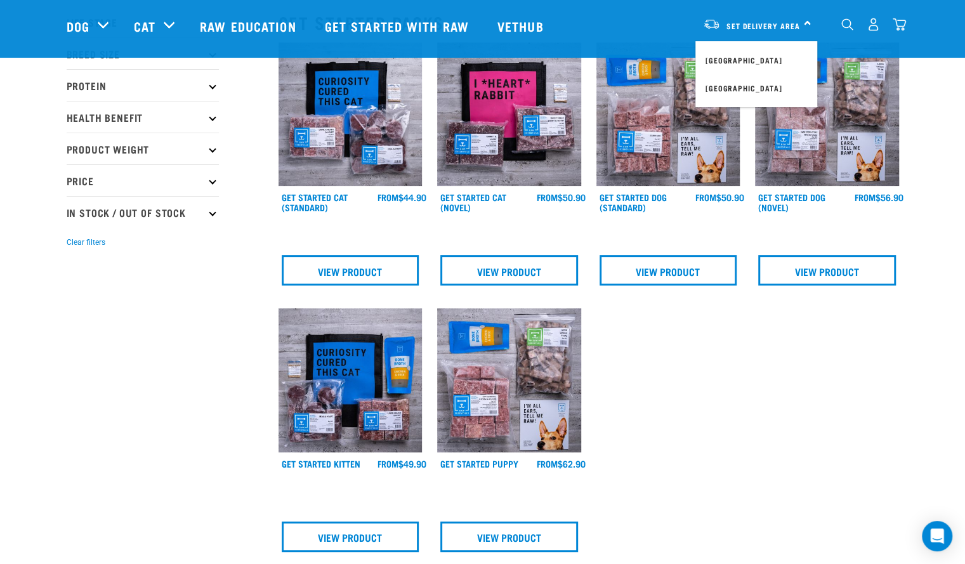
scroll to position [84, 0]
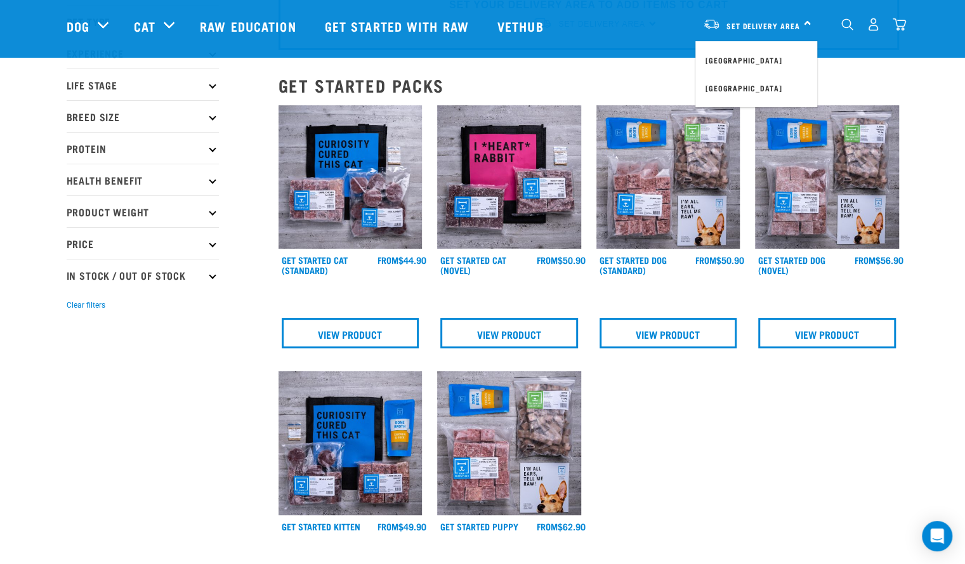
drag, startPoint x: 969, startPoint y: 178, endPoint x: 932, endPoint y: 209, distance: 47.8
click at [932, 209] on div "Start your pet’s raw journey [DATE] – take our quick pet questionnaire. Deliver…" at bounding box center [482, 391] width 965 height 950
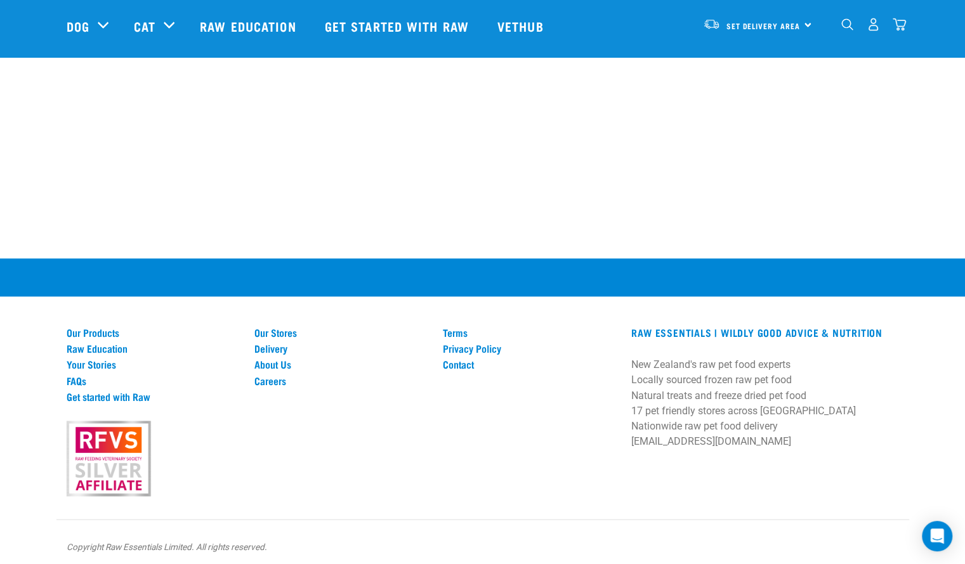
scroll to position [1058, 0]
